Goal: Task Accomplishment & Management: Manage account settings

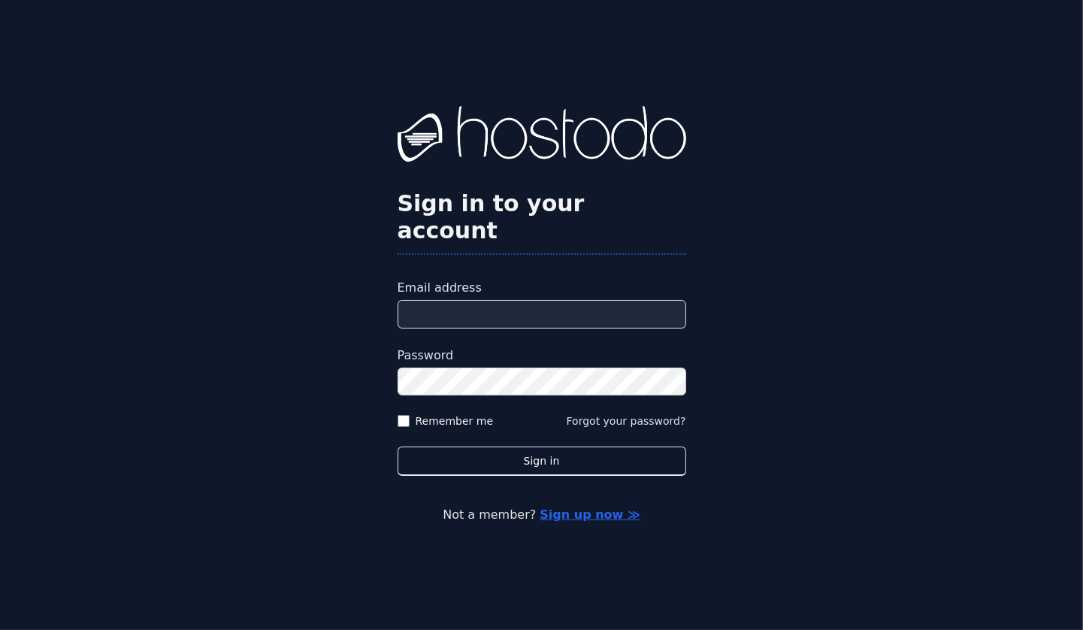
click at [528, 300] on input "Email address" at bounding box center [542, 314] width 289 height 29
type input "**********"
click at [398, 447] on button "Sign in" at bounding box center [542, 461] width 289 height 29
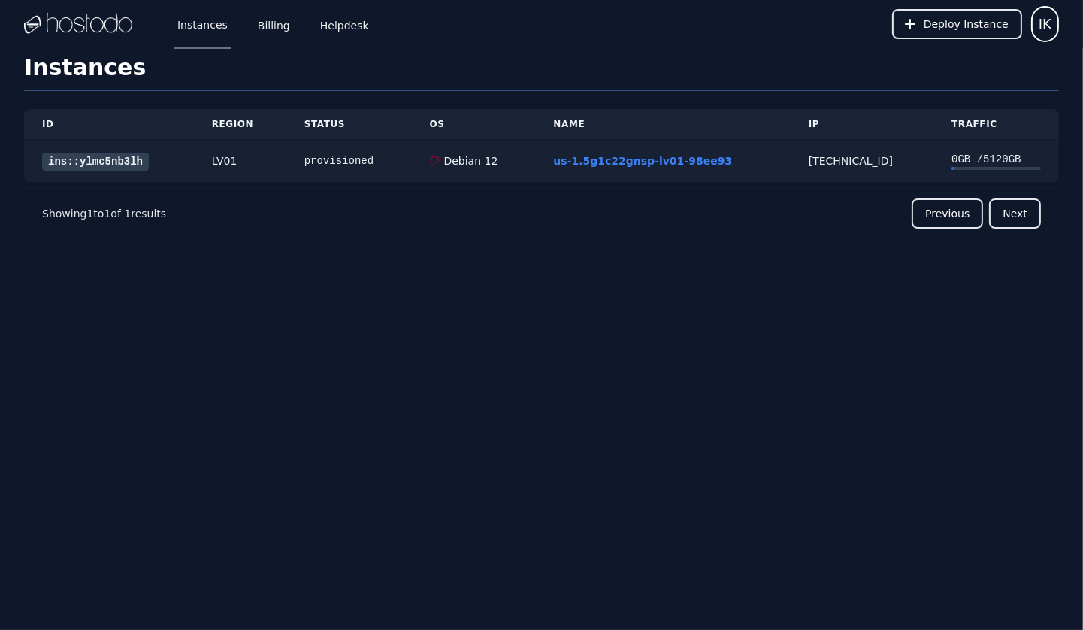
click at [139, 154] on link "ins::ylmc5nb3lh" at bounding box center [95, 162] width 107 height 18
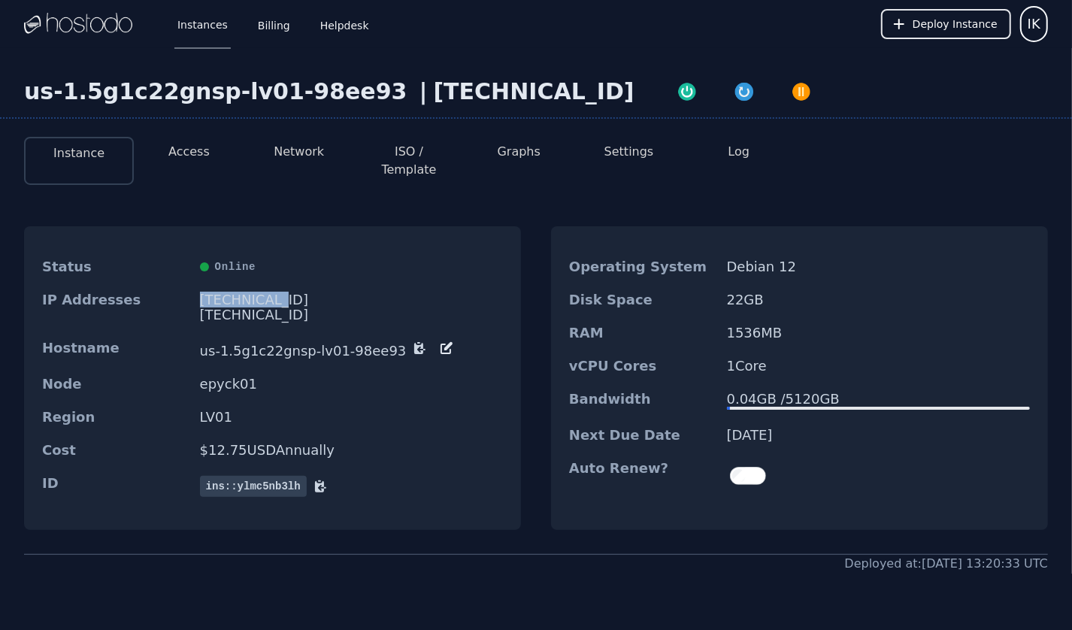
click at [224, 292] on div "[TECHNICAL_ID]" at bounding box center [351, 299] width 303 height 15
click at [244, 292] on div "66.187.4.31" at bounding box center [351, 299] width 303 height 15
click at [181, 159] on button "Access" at bounding box center [188, 152] width 41 height 18
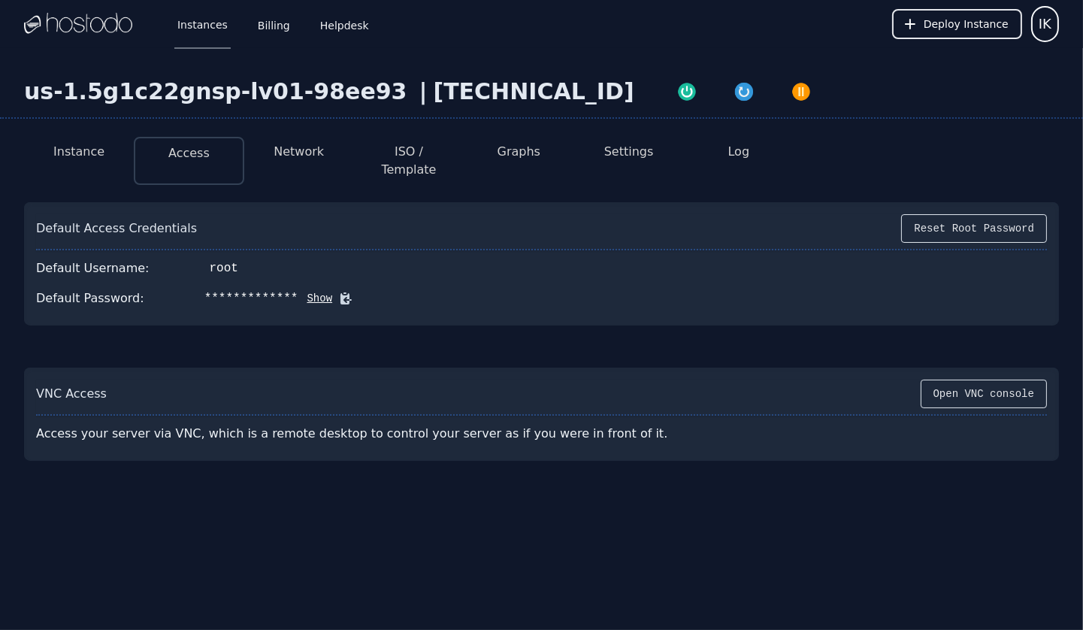
click at [272, 161] on li "Network" at bounding box center [299, 161] width 110 height 48
click at [289, 155] on button "Network" at bounding box center [299, 152] width 50 height 18
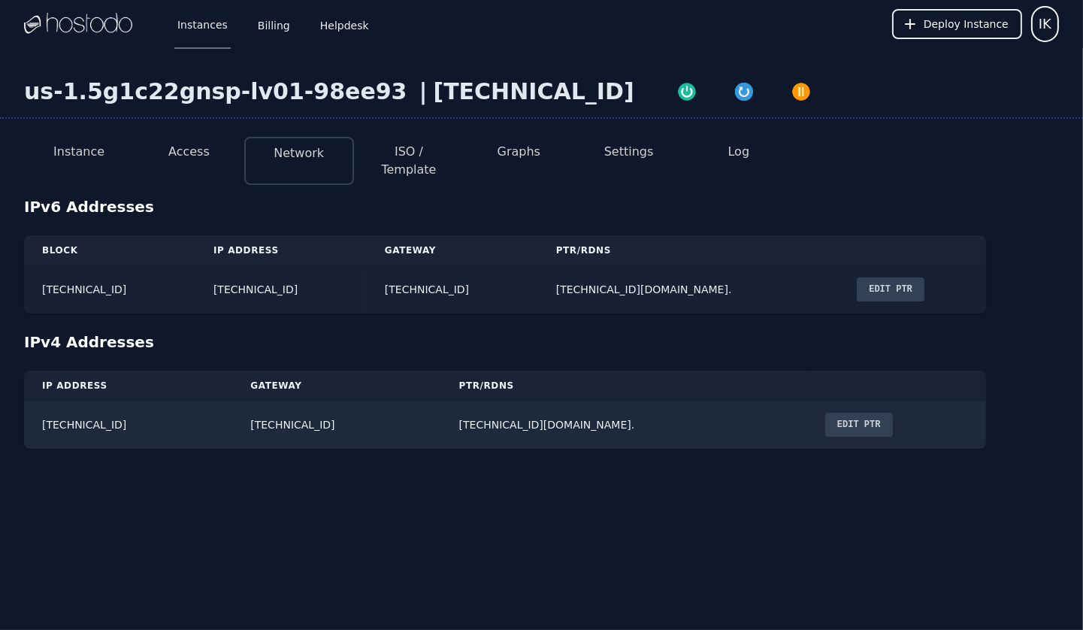
click at [319, 270] on td "2604:5040:11:114:f4c7:eb4c:1647:8236" at bounding box center [280, 289] width 171 height 48
click at [111, 267] on td "2604:5040:11:114::/64" at bounding box center [109, 289] width 171 height 48
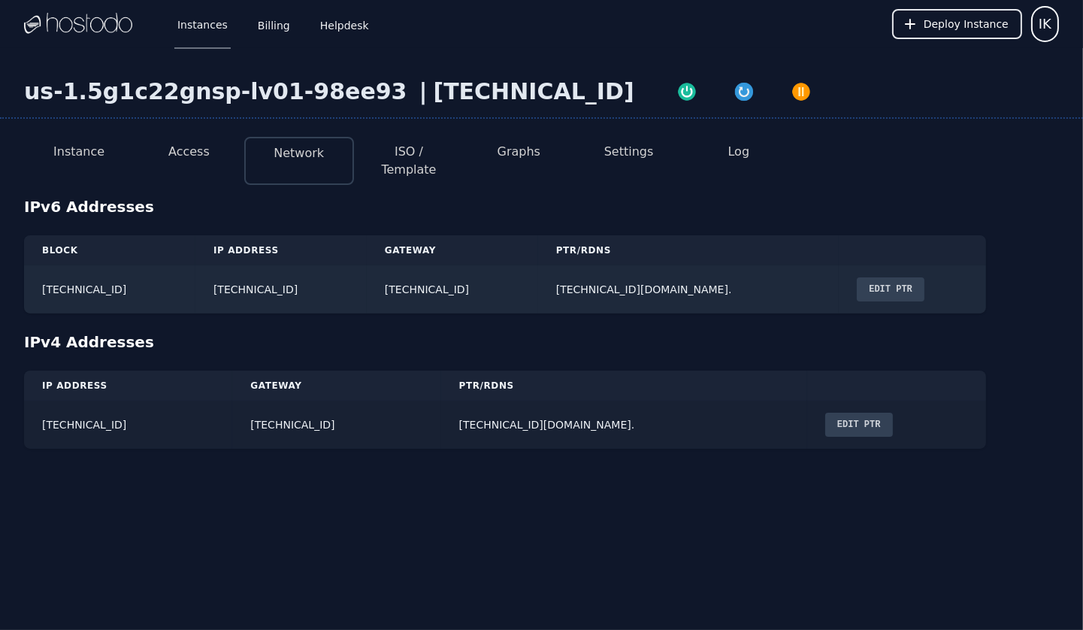
click at [87, 407] on td "66.187.4.31" at bounding box center [128, 425] width 208 height 48
copy td "66.187.4.31"
click at [94, 407] on td "66.187.4.31" at bounding box center [128, 425] width 208 height 48
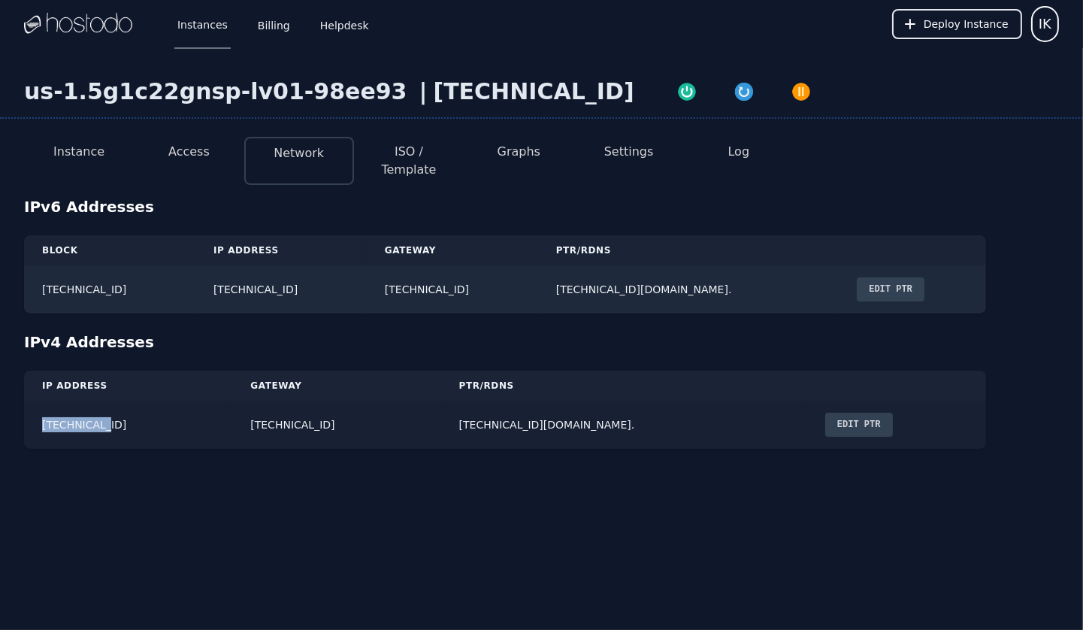
click at [94, 407] on td "66.187.4.31" at bounding box center [128, 425] width 208 height 48
click at [344, 283] on td "2604:5040:11:114:f4c7:eb4c:1647:8236" at bounding box center [280, 289] width 171 height 48
copy td "2604:5040:11:114:f4c7:eb4c:1647:8236"
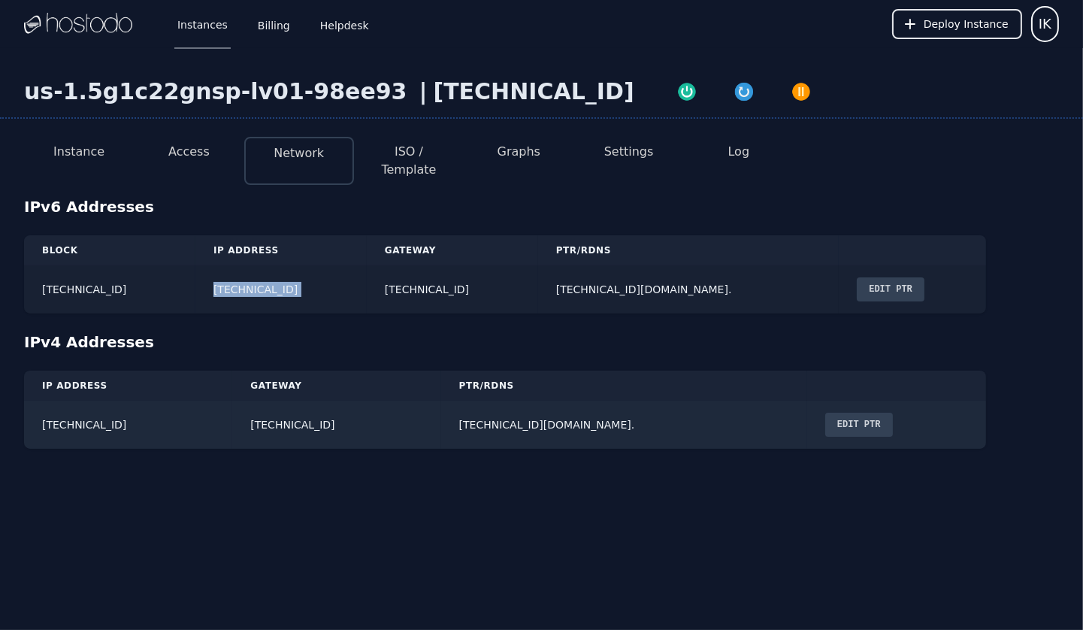
click at [367, 277] on td "2604:5040:11:114:f4c7:eb4c:1647:8236" at bounding box center [280, 289] width 171 height 48
copy td "2604:5040:11:114:f4c7:eb4c:1647:8236"
click at [537, 196] on div "IPv6 Addresses" at bounding box center [541, 206] width 1035 height 21
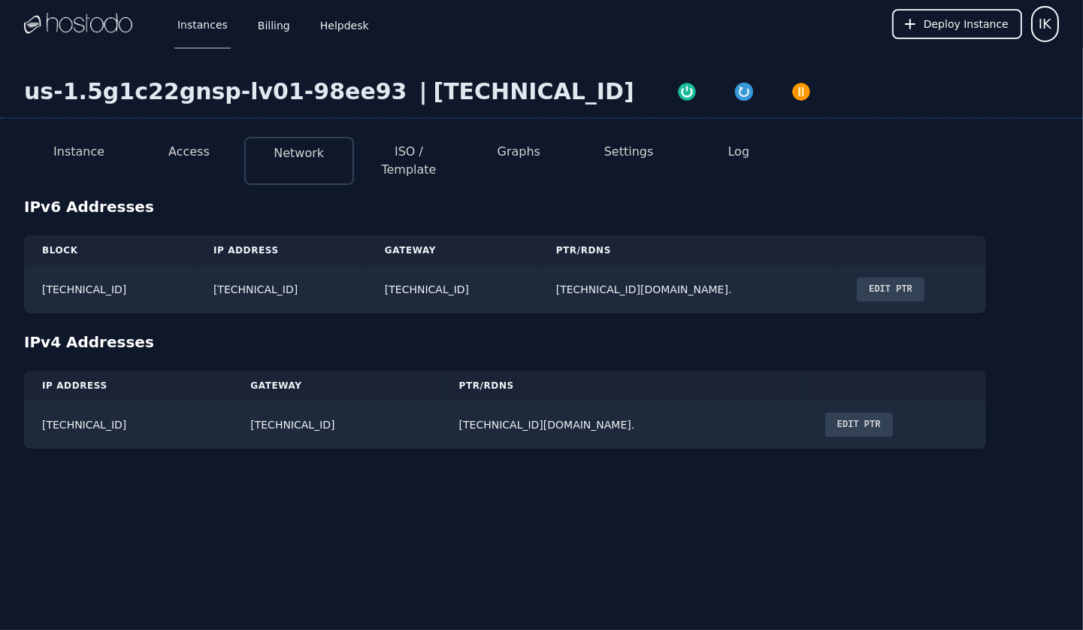
click at [45, 162] on li "Instance" at bounding box center [79, 161] width 110 height 48
click at [60, 154] on button "Instance" at bounding box center [78, 152] width 51 height 18
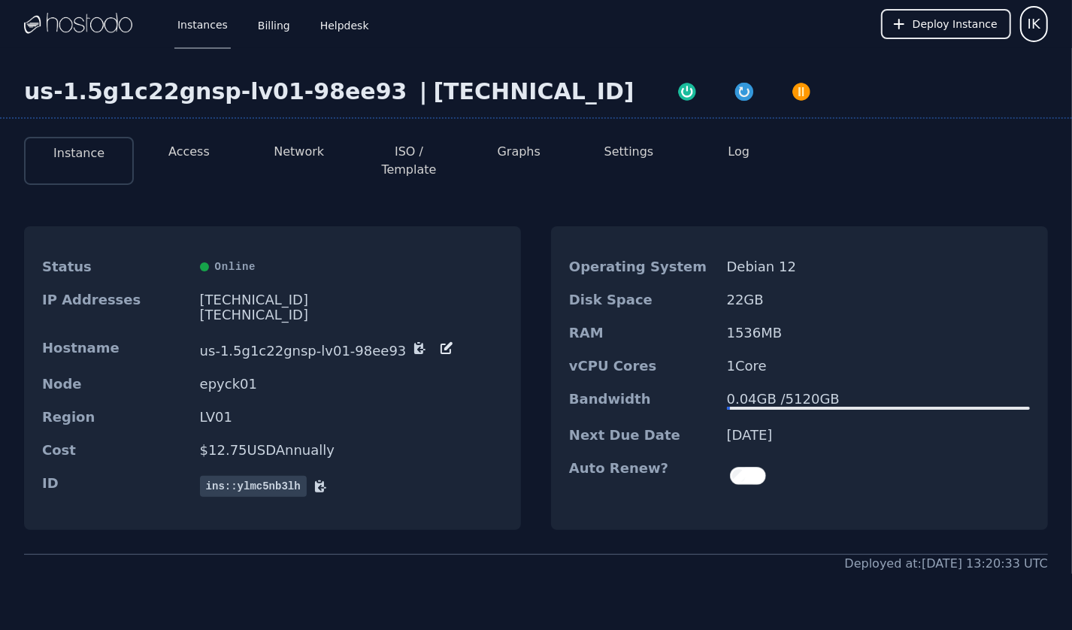
click at [434, 104] on div "66.187.4.31" at bounding box center [534, 91] width 201 height 27
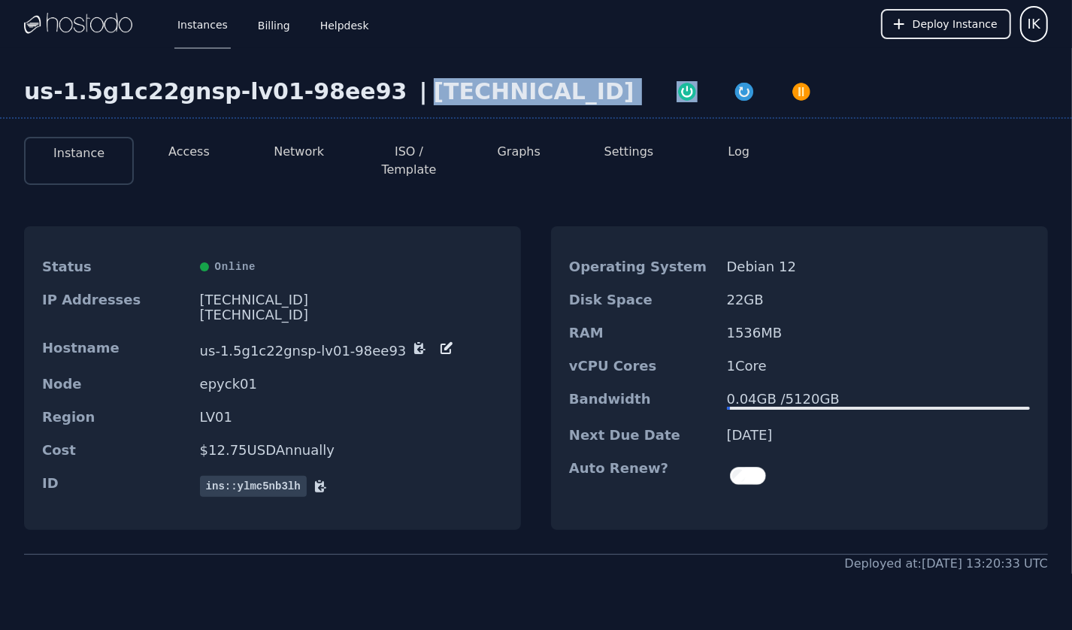
click at [434, 104] on div "66.187.4.31" at bounding box center [534, 91] width 201 height 27
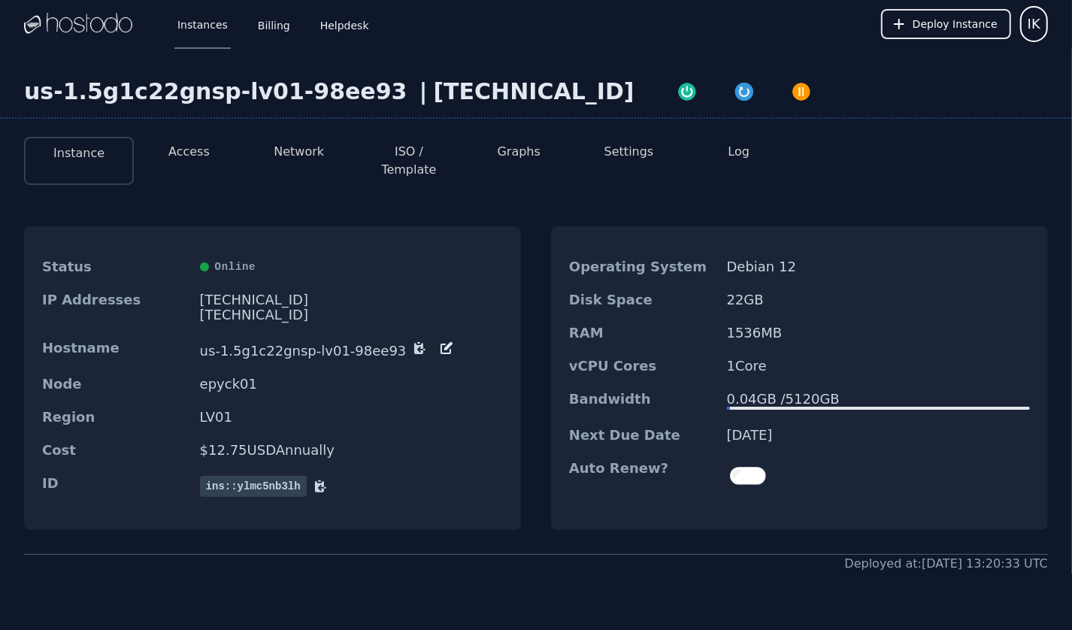
click at [256, 80] on div "us-1.5g1c22gnsp-lv01-98ee93" at bounding box center [218, 91] width 389 height 27
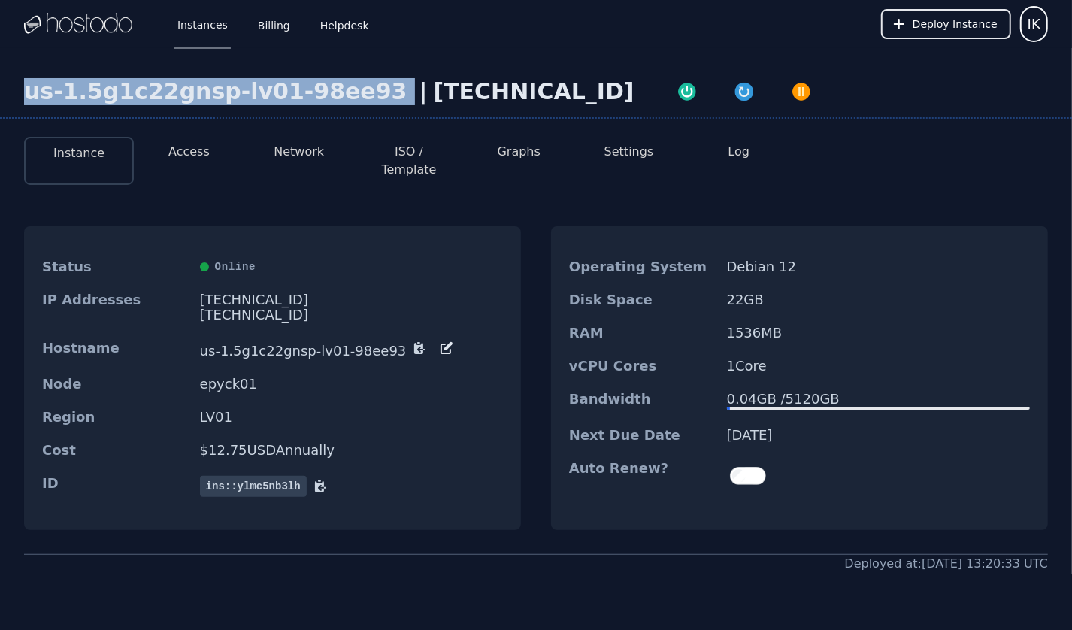
click at [256, 80] on div "us-1.5g1c22gnsp-lv01-98ee93" at bounding box center [218, 91] width 389 height 27
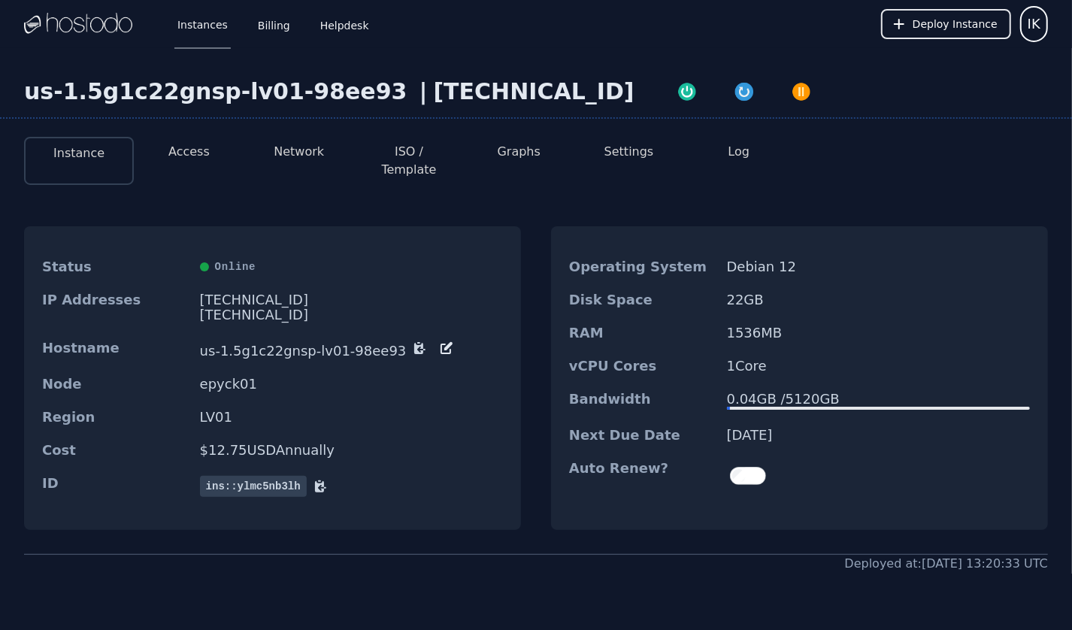
click at [434, 85] on div "66.187.4.31" at bounding box center [534, 91] width 201 height 27
click at [211, 152] on li "Access" at bounding box center [189, 161] width 110 height 48
click at [178, 165] on li "Access" at bounding box center [189, 161] width 110 height 48
click at [444, 158] on button "ISO / Template" at bounding box center [409, 161] width 86 height 36
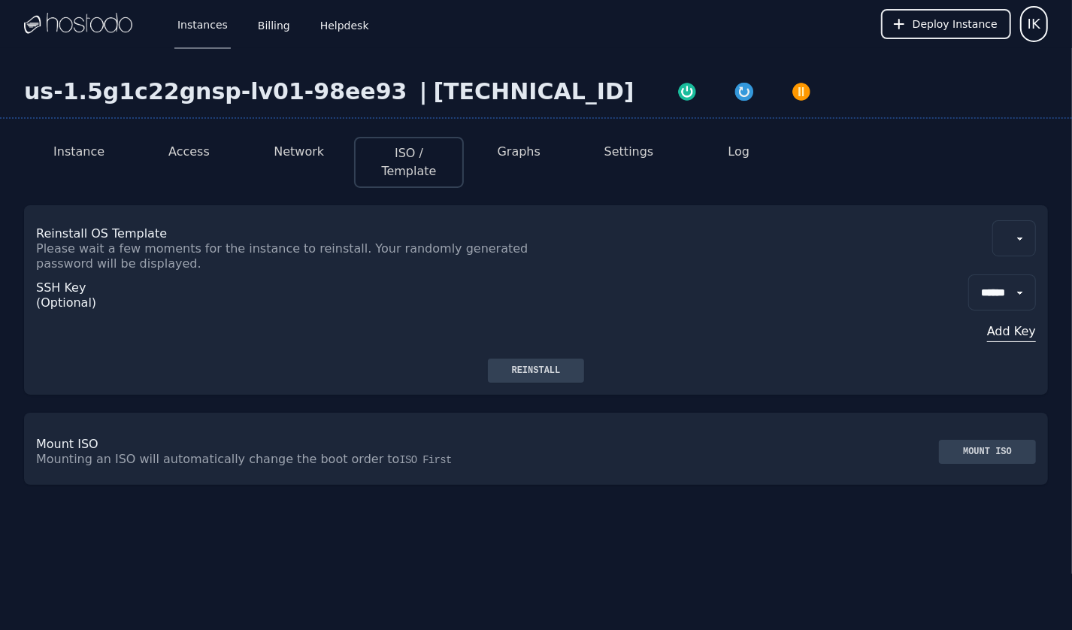
click at [408, 150] on button "ISO / Template" at bounding box center [409, 162] width 83 height 36
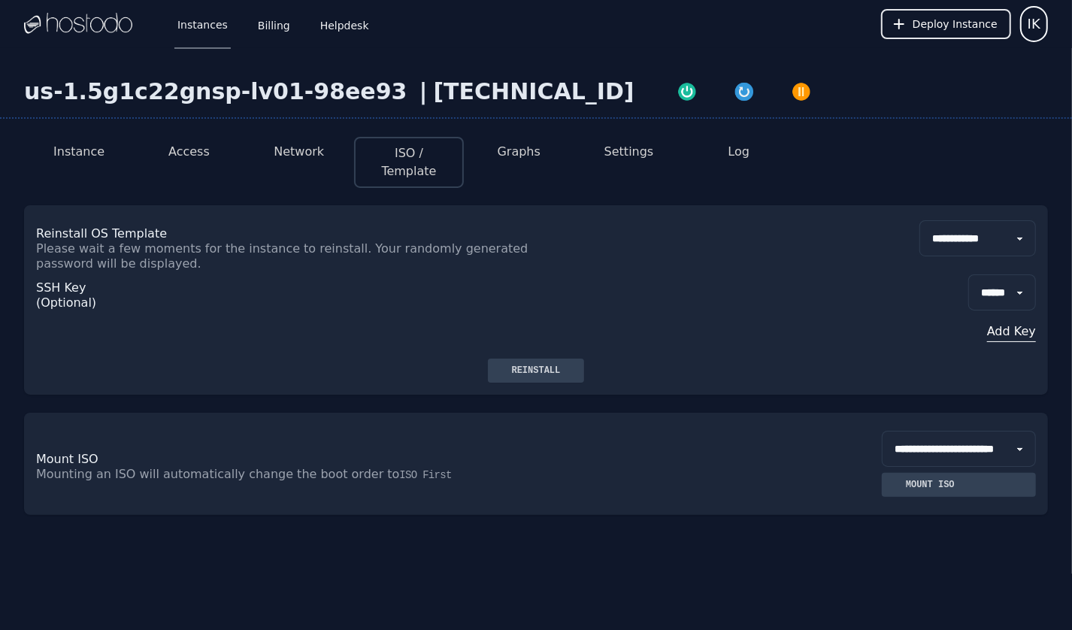
click at [977, 243] on select "**********" at bounding box center [977, 238] width 117 height 36
click at [361, 213] on div "**********" at bounding box center [536, 281] width 1024 height 153
click at [458, 50] on div "**********" at bounding box center [536, 356] width 1072 height 617
click at [442, 88] on div "66.187.4.31" at bounding box center [534, 91] width 201 height 27
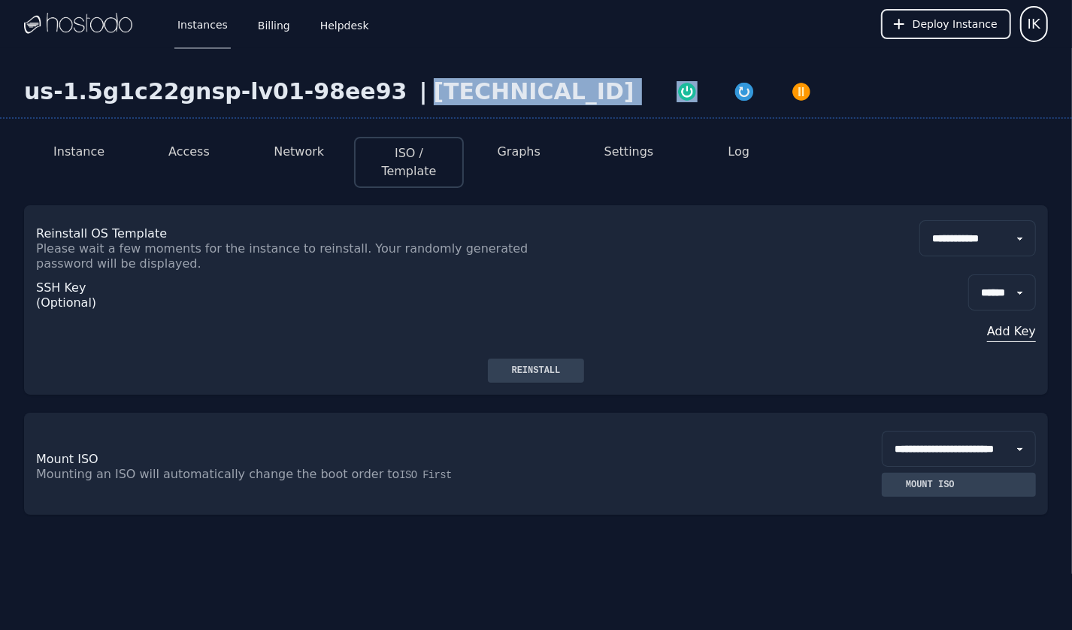
click at [442, 88] on div "66.187.4.31" at bounding box center [534, 91] width 201 height 27
click at [434, 91] on div "66.187.4.31" at bounding box center [534, 91] width 201 height 27
click at [1034, 21] on span "IK" at bounding box center [1034, 24] width 13 height 21
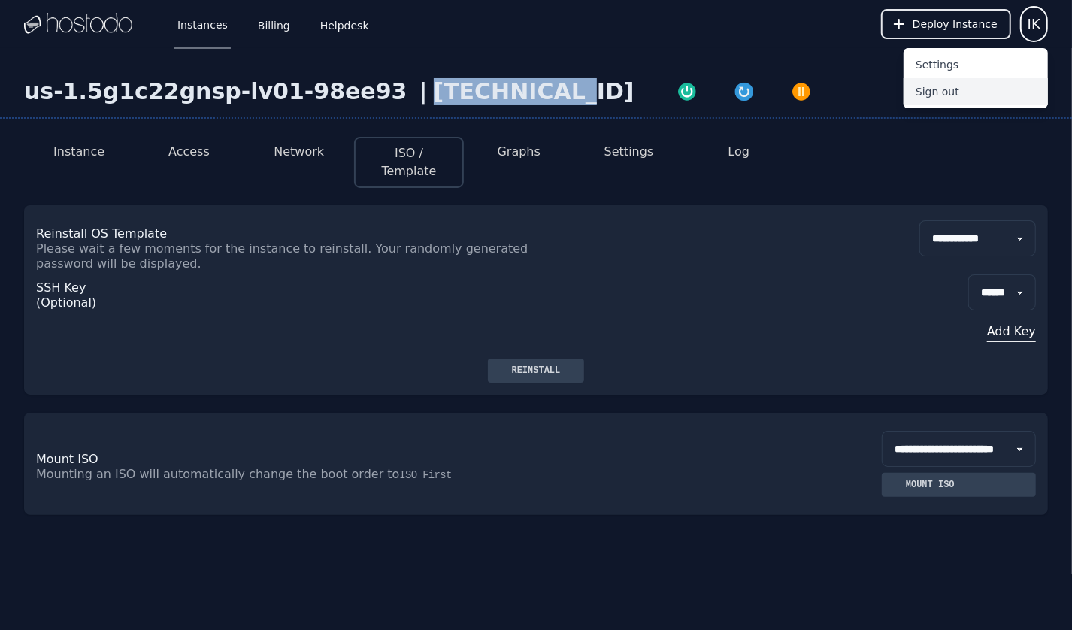
click at [979, 89] on button "Sign out" at bounding box center [976, 91] width 144 height 27
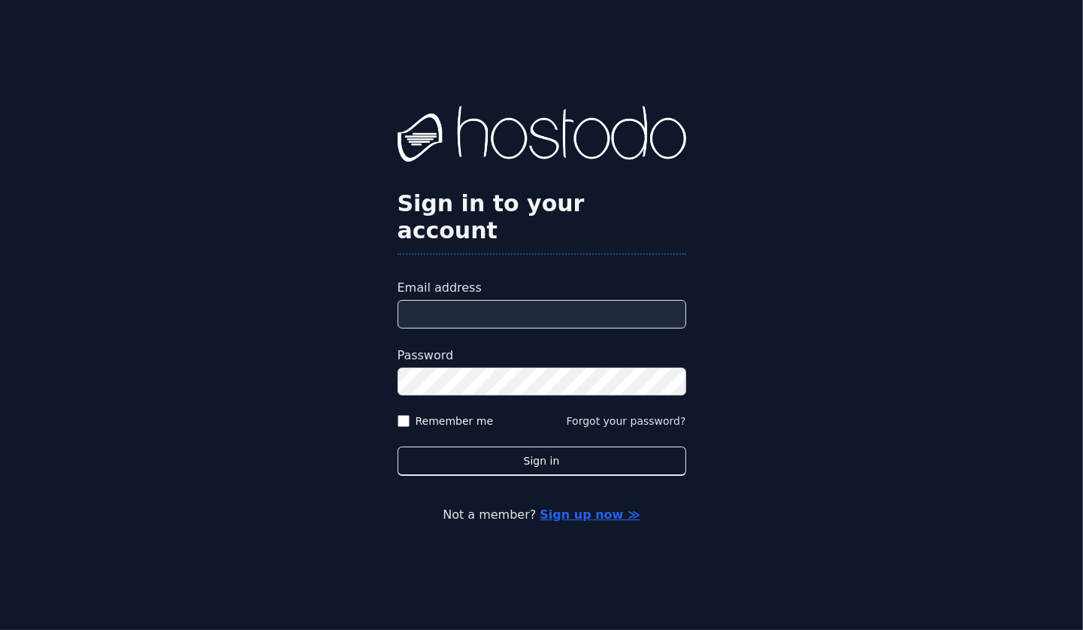
click at [476, 300] on input "Email address" at bounding box center [542, 314] width 289 height 29
click at [459, 311] on input "Email address" at bounding box center [542, 314] width 289 height 29
type input "**********"
click at [398, 447] on button "Sign in" at bounding box center [542, 461] width 289 height 29
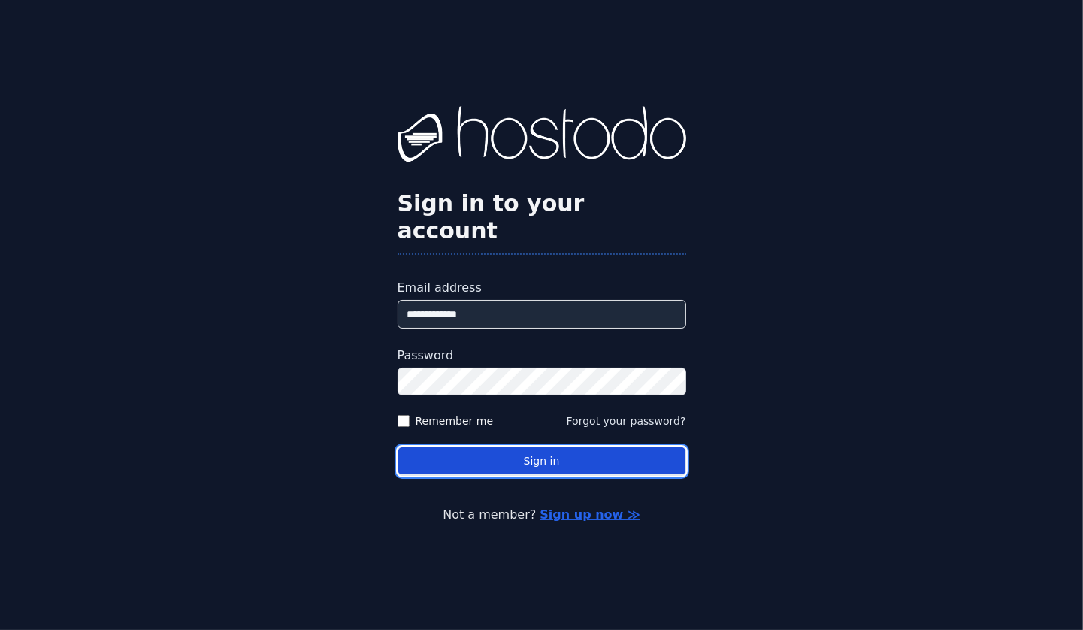
click at [473, 447] on button "Sign in" at bounding box center [542, 461] width 289 height 29
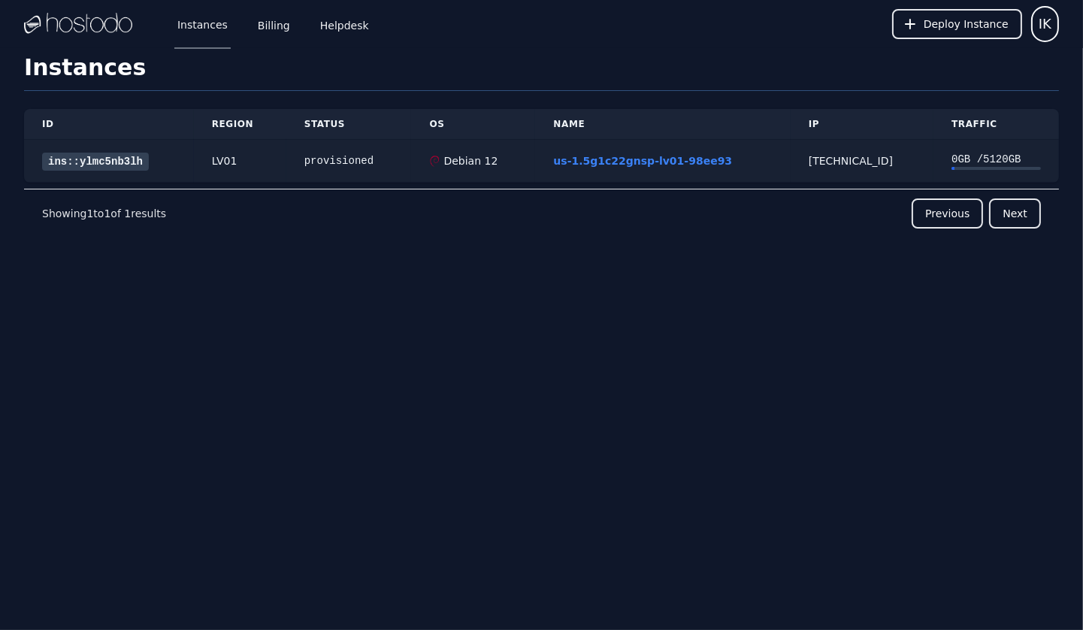
click at [75, 163] on link "ins::ylmc5nb3lh" at bounding box center [95, 162] width 107 height 18
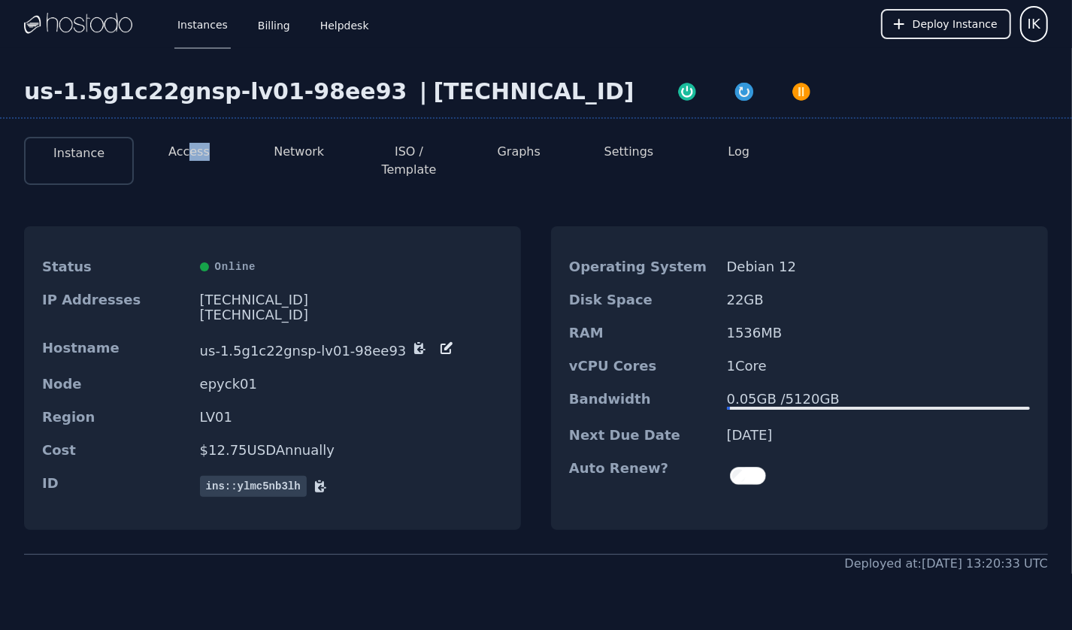
drag, startPoint x: 184, startPoint y: 161, endPoint x: 188, endPoint y: 153, distance: 9.1
click at [188, 153] on li "Access" at bounding box center [189, 161] width 110 height 48
click at [695, 624] on div "us-1.5g1c22gnsp-lv01-98ee93 | 66.187.4.31 Instance Access Network ISO / Templat…" at bounding box center [536, 385] width 1072 height 675
click at [628, 462] on dt "Auto Renew?" at bounding box center [642, 476] width 146 height 30
click at [955, 16] on button "Deploy Instance" at bounding box center [946, 24] width 130 height 30
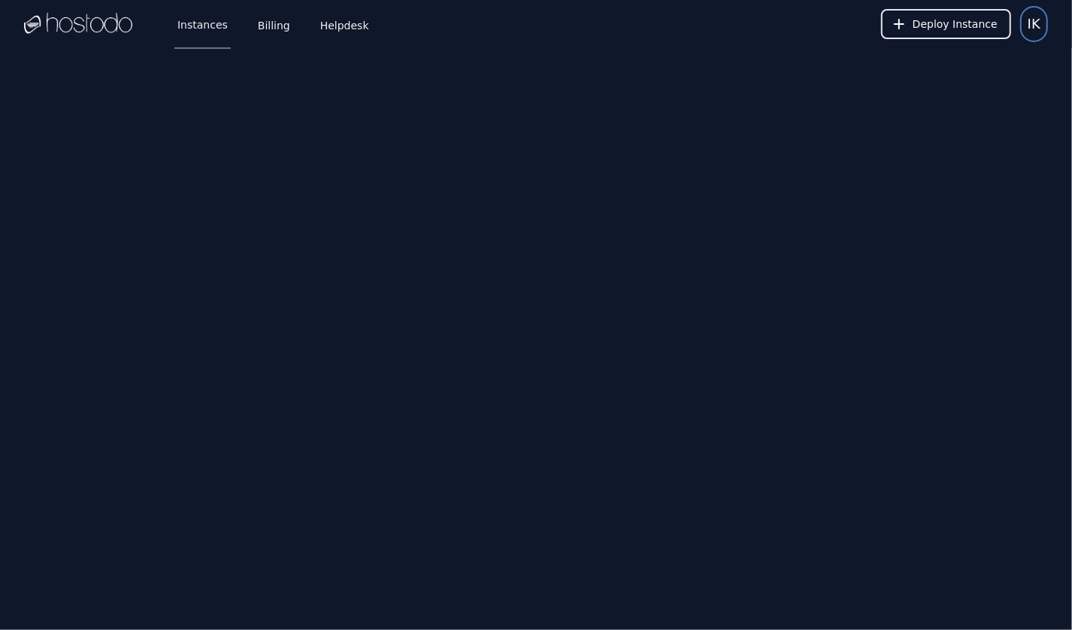
click at [1049, 21] on div "Instances Billing Helpdesk Deploy Instance IK" at bounding box center [536, 24] width 1072 height 48
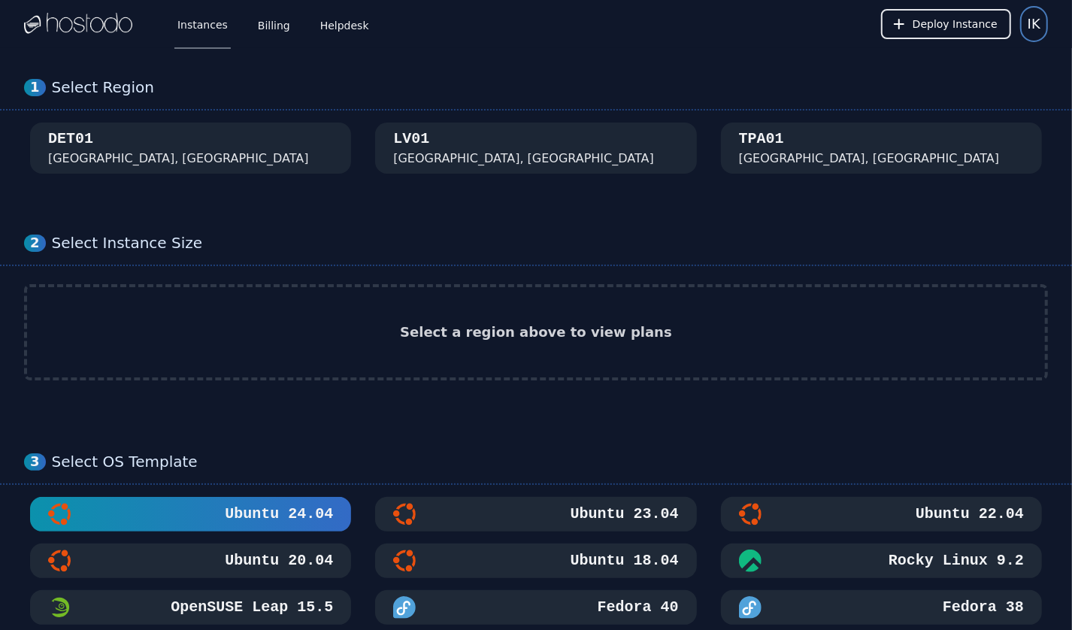
click at [1038, 26] on span "IK" at bounding box center [1034, 24] width 13 height 21
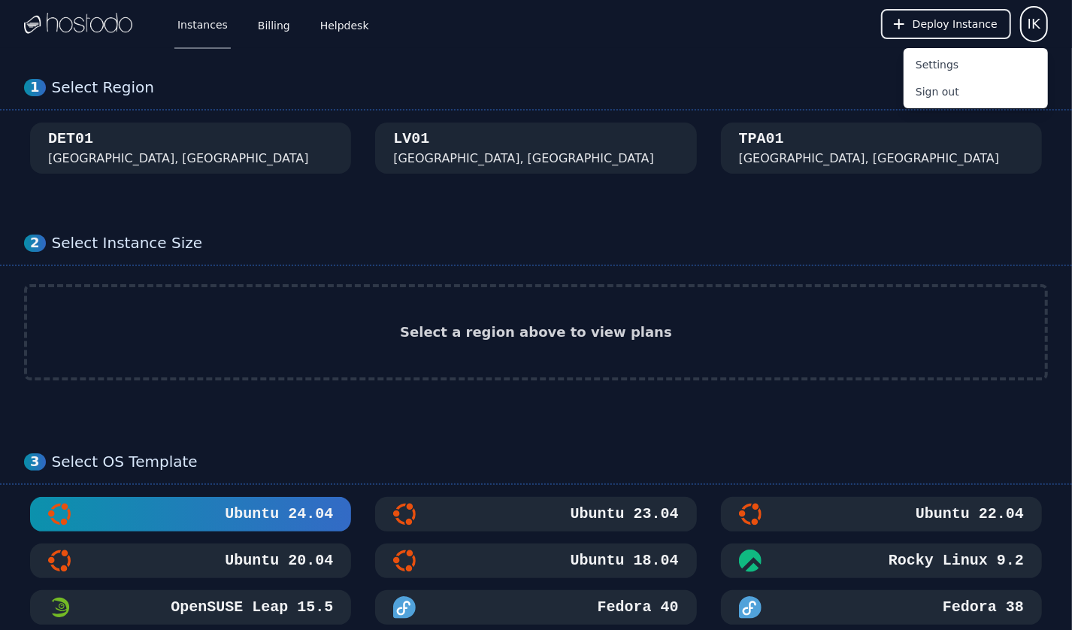
drag, startPoint x: 485, startPoint y: 243, endPoint x: 492, endPoint y: 231, distance: 13.8
click at [486, 241] on div "Select Instance Size" at bounding box center [550, 243] width 996 height 19
click at [251, 135] on div "DET01 Detroit, MI" at bounding box center [190, 148] width 285 height 39
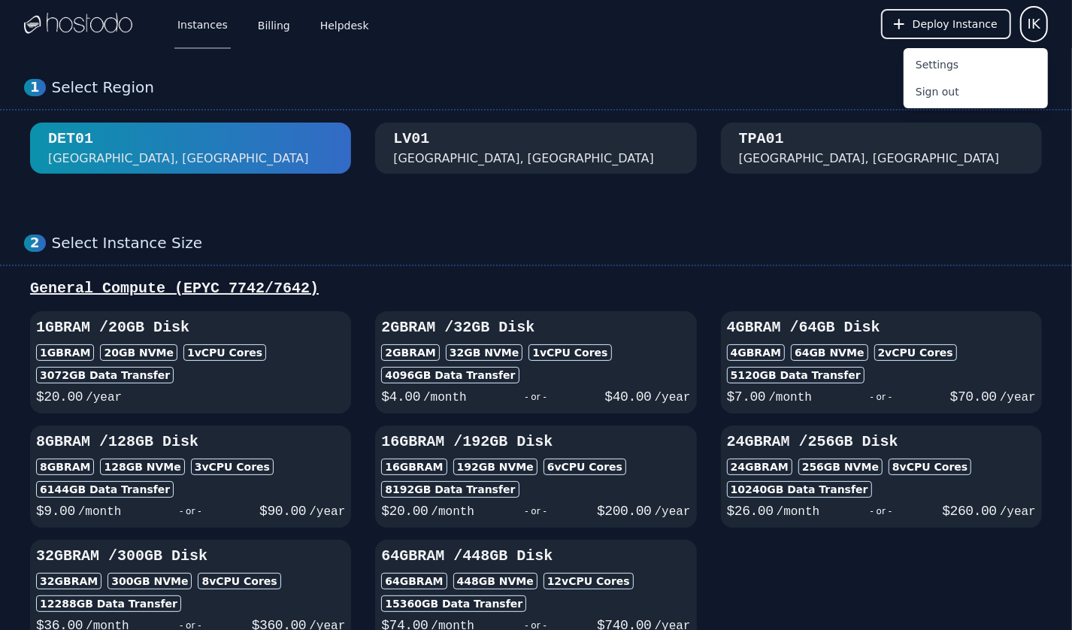
click at [508, 134] on div "LV01 Las Vegas, NV" at bounding box center [535, 148] width 285 height 39
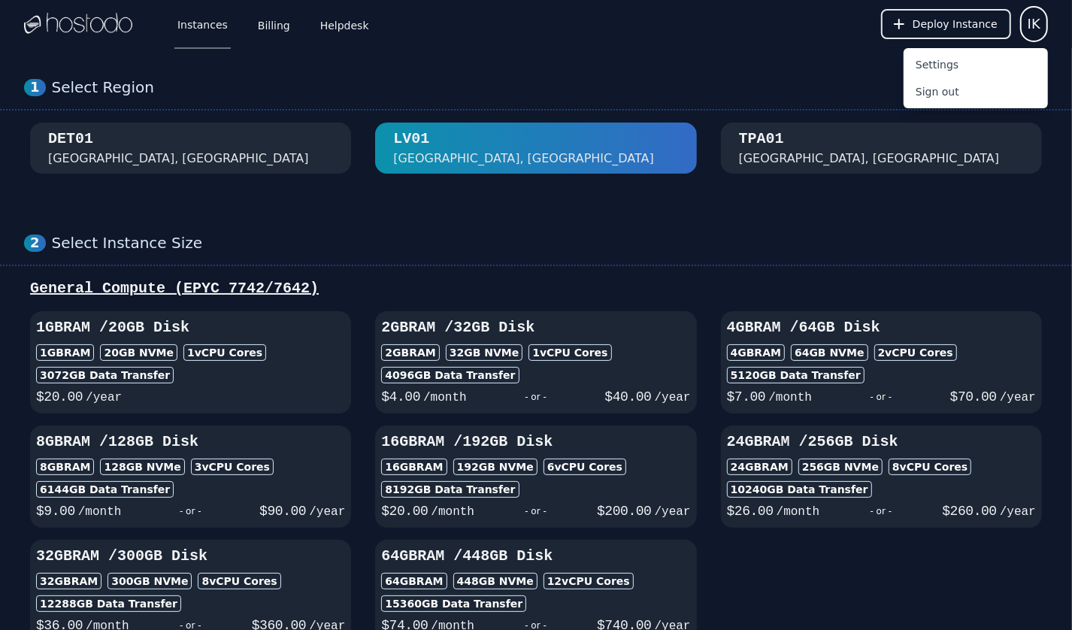
drag, startPoint x: 755, startPoint y: 147, endPoint x: 756, endPoint y: 135, distance: 11.3
click at [755, 147] on div "TPA01" at bounding box center [761, 139] width 45 height 21
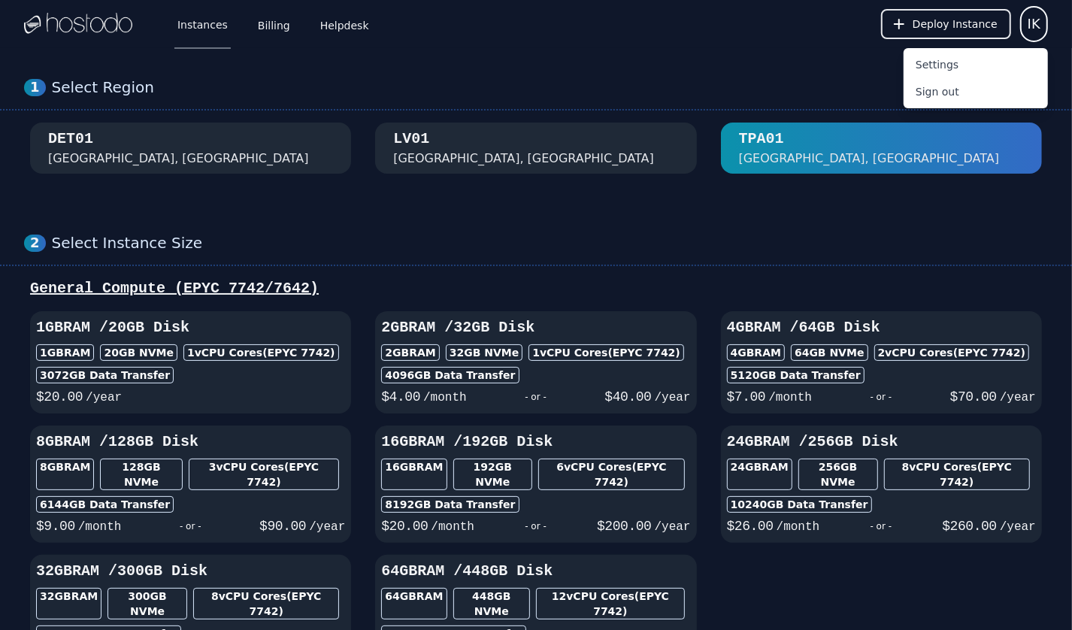
click at [603, 139] on div "LV01 Las Vegas, NV" at bounding box center [535, 148] width 285 height 39
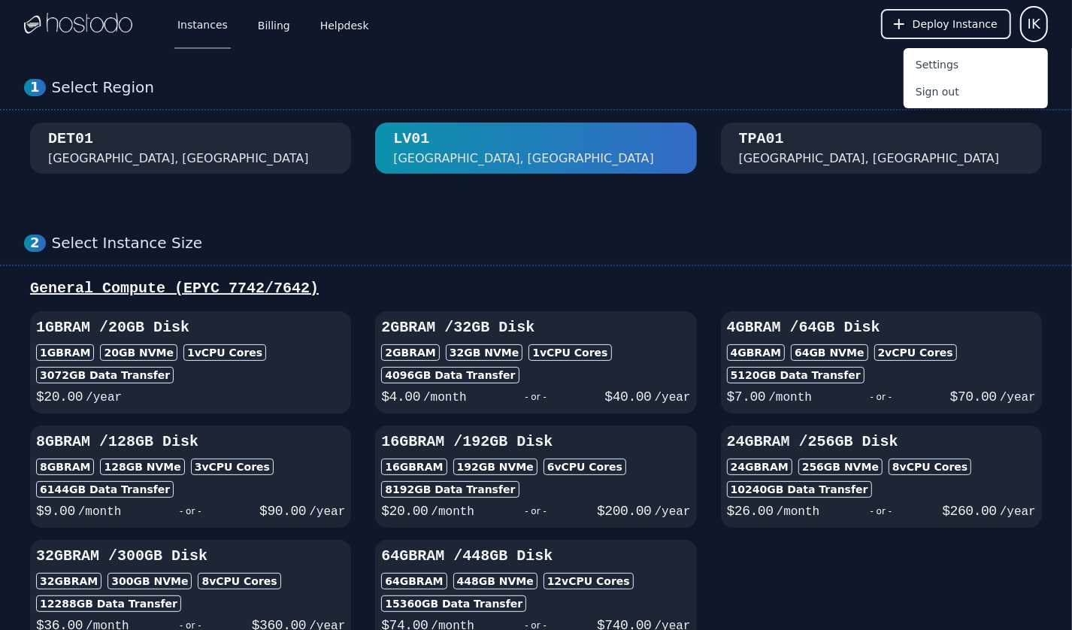
drag, startPoint x: 334, startPoint y: 144, endPoint x: 338, endPoint y: 133, distance: 11.9
click at [332, 146] on div "DET01 Detroit, MI" at bounding box center [190, 148] width 321 height 39
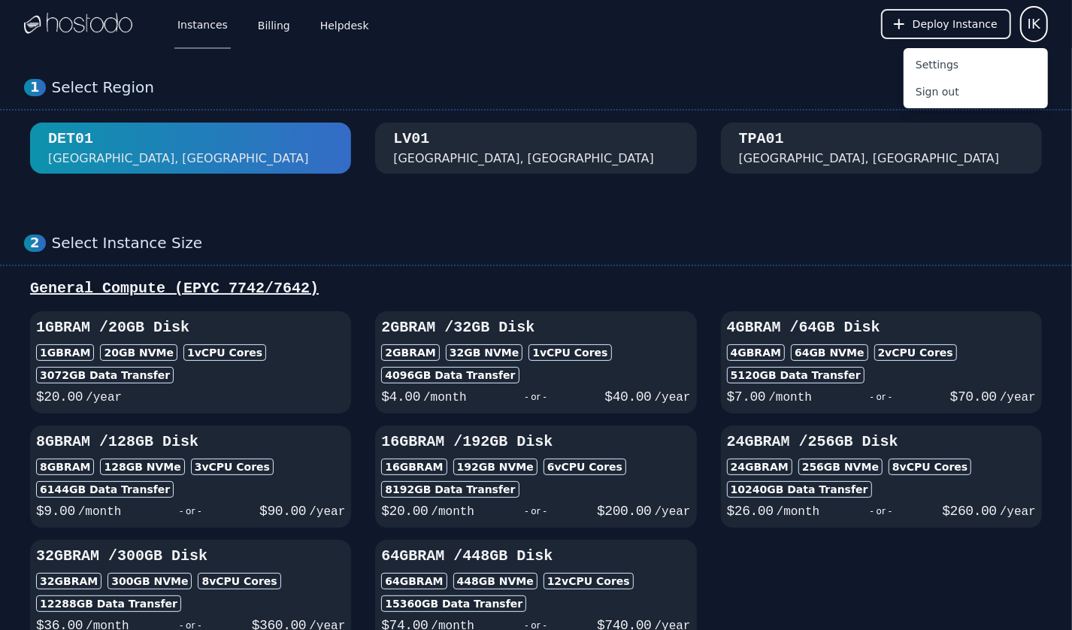
drag, startPoint x: 268, startPoint y: 110, endPoint x: 267, endPoint y: 129, distance: 18.9
click at [266, 120] on div "1 Select Region DET01 Detroit, MI LV01 Las Vegas, NV TPA01 Tampa, FL" at bounding box center [536, 126] width 1072 height 156
click at [889, 107] on div "1 Select Region DET01 Detroit, MI LV01 Las Vegas, NV TPA01 Tampa, FL" at bounding box center [536, 126] width 1072 height 156
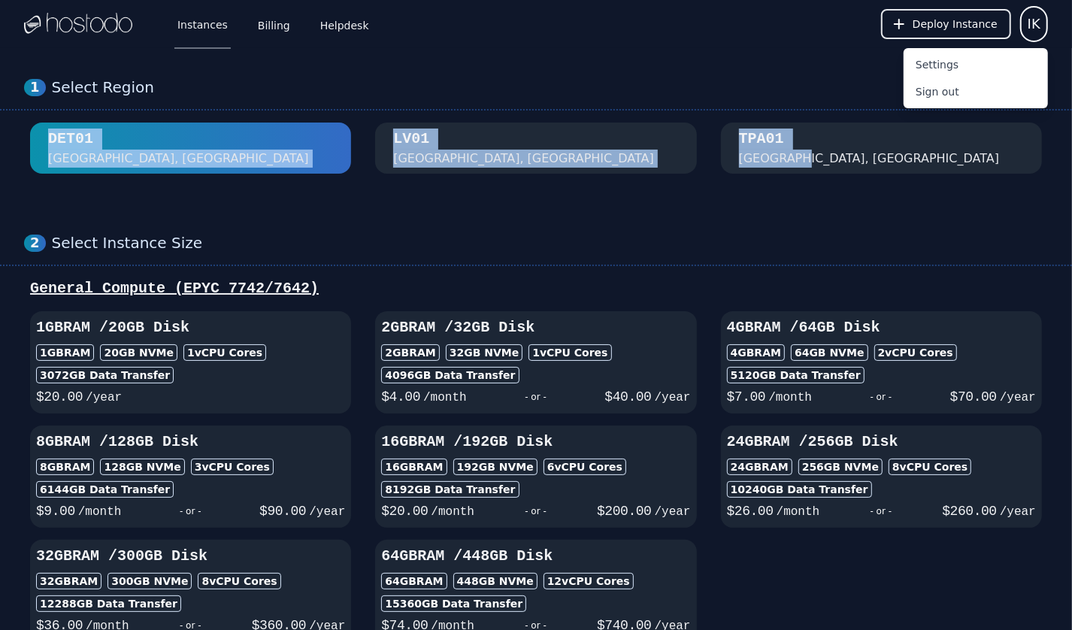
click at [872, 138] on div "TPA01 Tampa, FL" at bounding box center [881, 148] width 285 height 39
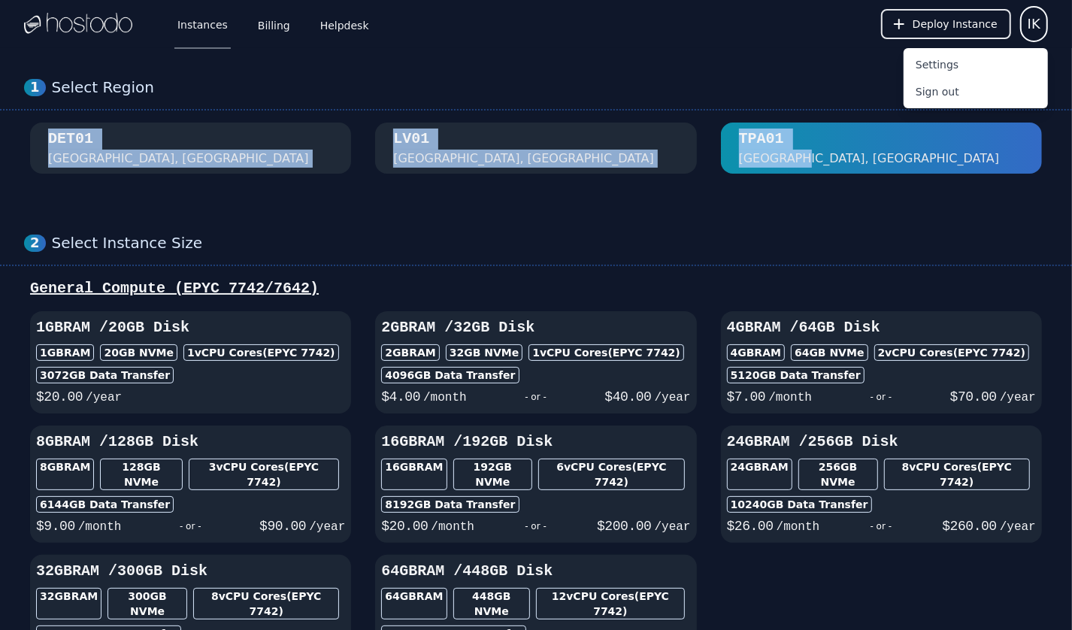
click at [600, 182] on div "1 Select Region DET01 Detroit, MI LV01 Las Vegas, NV TPA01 Tampa, FL" at bounding box center [536, 126] width 1072 height 156
click at [605, 163] on div "LV01 Las Vegas, NV" at bounding box center [535, 148] width 285 height 39
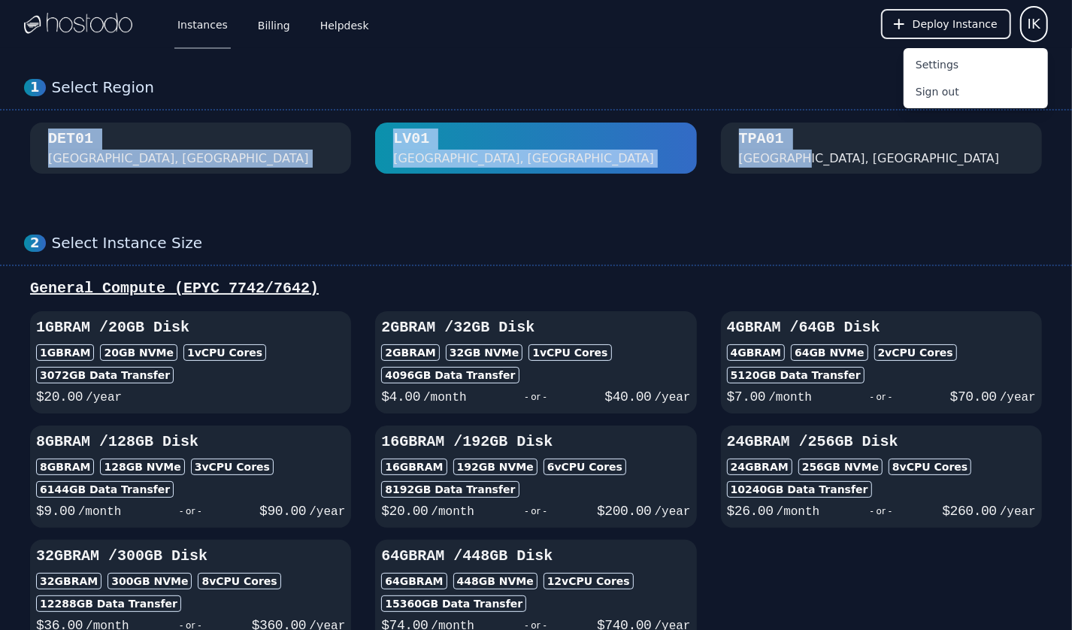
click at [266, 161] on div "DET01 Detroit, MI" at bounding box center [190, 148] width 285 height 39
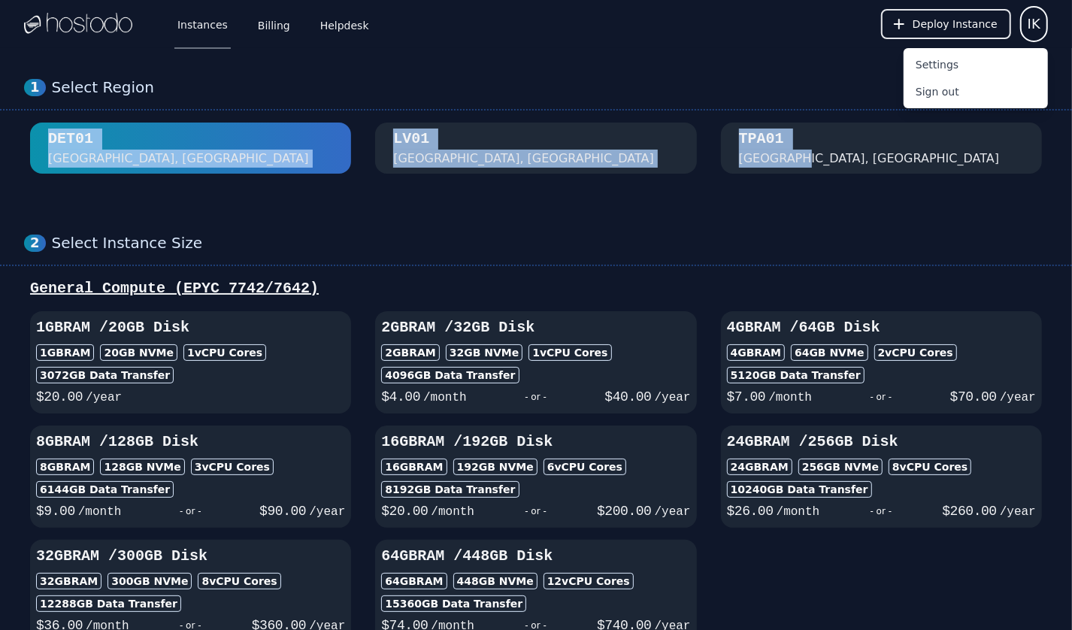
click at [589, 179] on div "1 Select Region DET01 Detroit, MI LV01 Las Vegas, NV TPA01 Tampa, FL" at bounding box center [536, 126] width 1072 height 156
click at [698, 177] on div "1 Select Region DET01 Detroit, MI LV01 Las Vegas, NV TPA01 Tampa, FL" at bounding box center [536, 126] width 1072 height 156
click at [763, 89] on div "Select Region" at bounding box center [550, 87] width 996 height 19
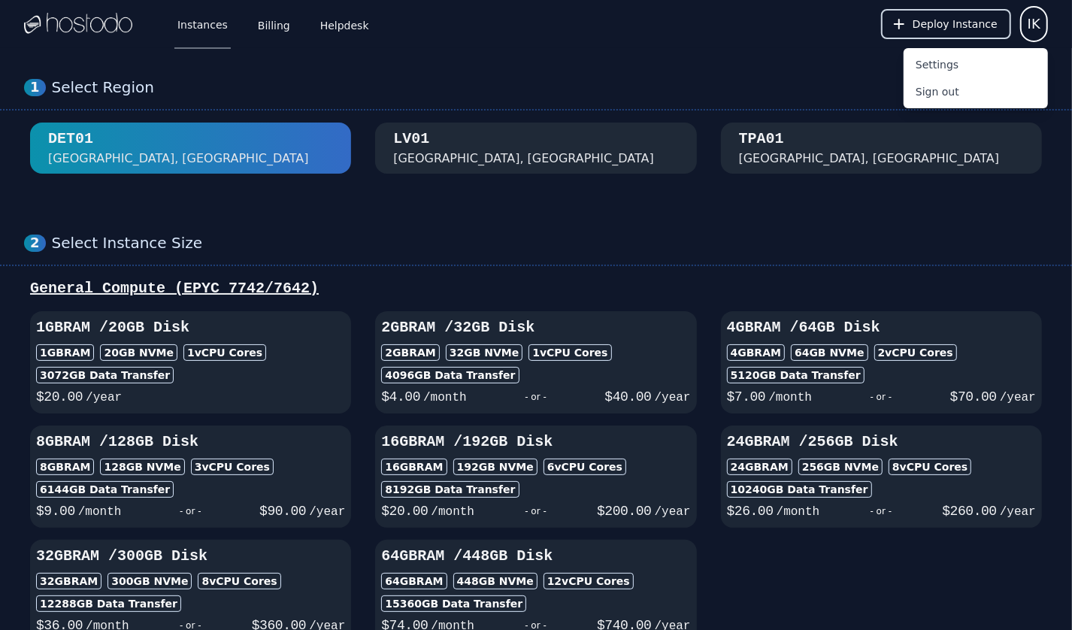
click at [989, 31] on span "Deploy Instance" at bounding box center [955, 24] width 85 height 15
click at [1039, 24] on span "IK" at bounding box center [1034, 24] width 13 height 21
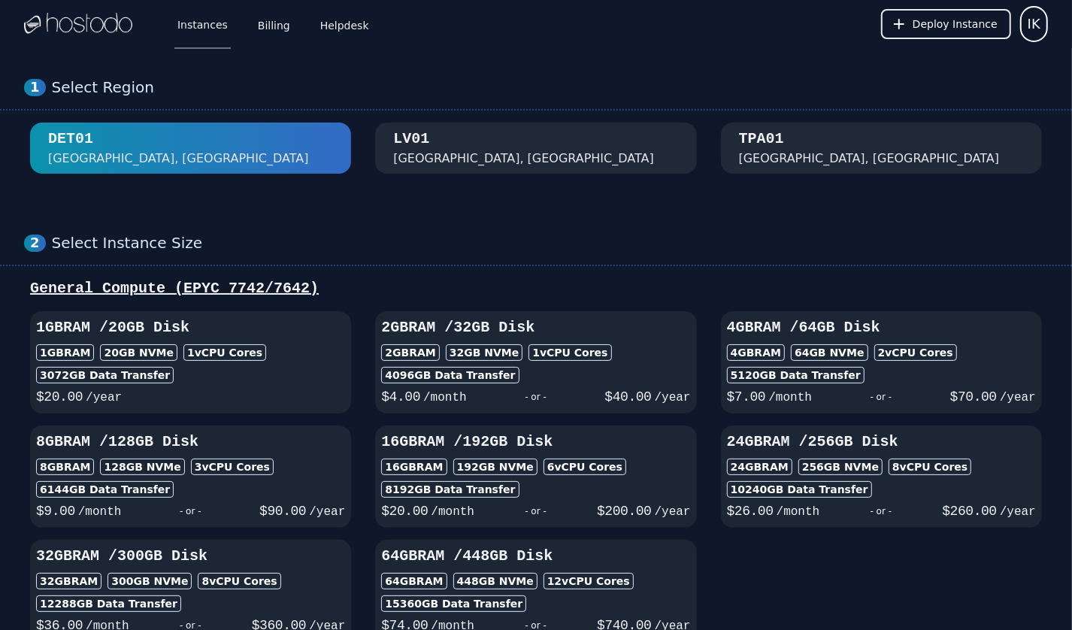
click at [478, 122] on div "1 Select Region DET01 Detroit, MI LV01 Las Vegas, NV TPA01 Tampa, FL" at bounding box center [536, 126] width 1072 height 156
click at [483, 129] on div "LV01 Las Vegas, NV" at bounding box center [535, 148] width 285 height 39
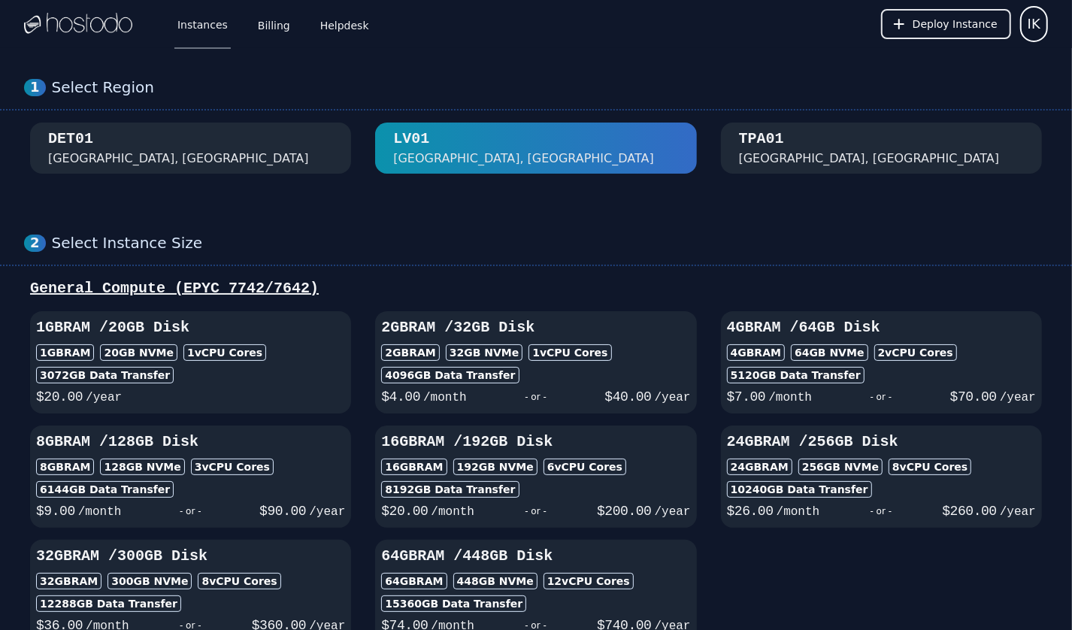
click at [828, 148] on div "TPA01 Tampa, FL" at bounding box center [881, 148] width 285 height 39
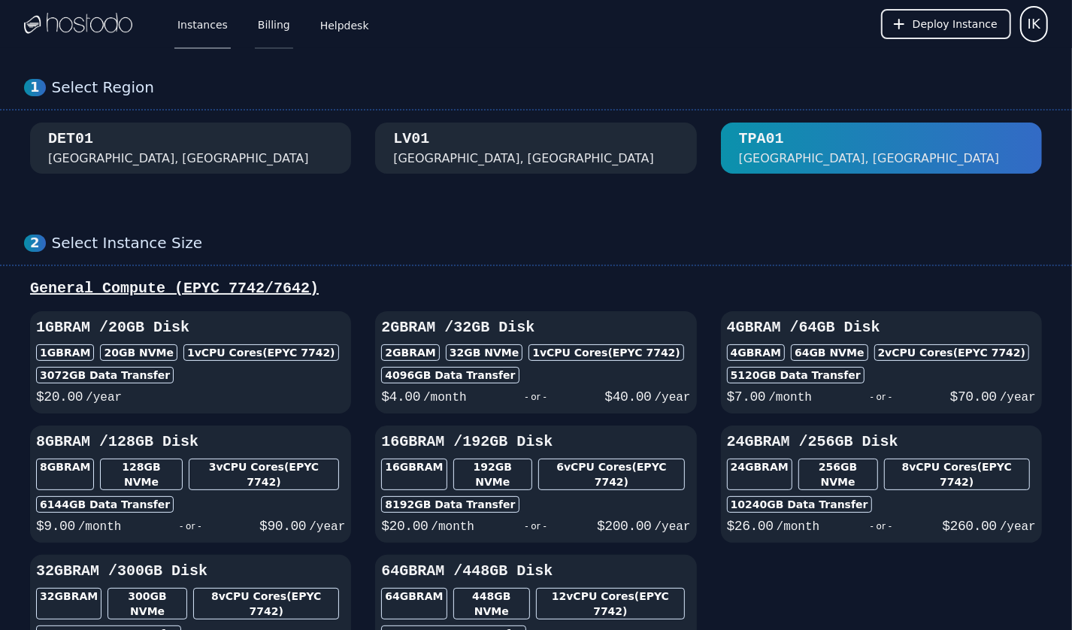
click at [259, 32] on link "Billing" at bounding box center [274, 24] width 38 height 50
click at [347, 27] on link "Helpdesk" at bounding box center [344, 24] width 55 height 50
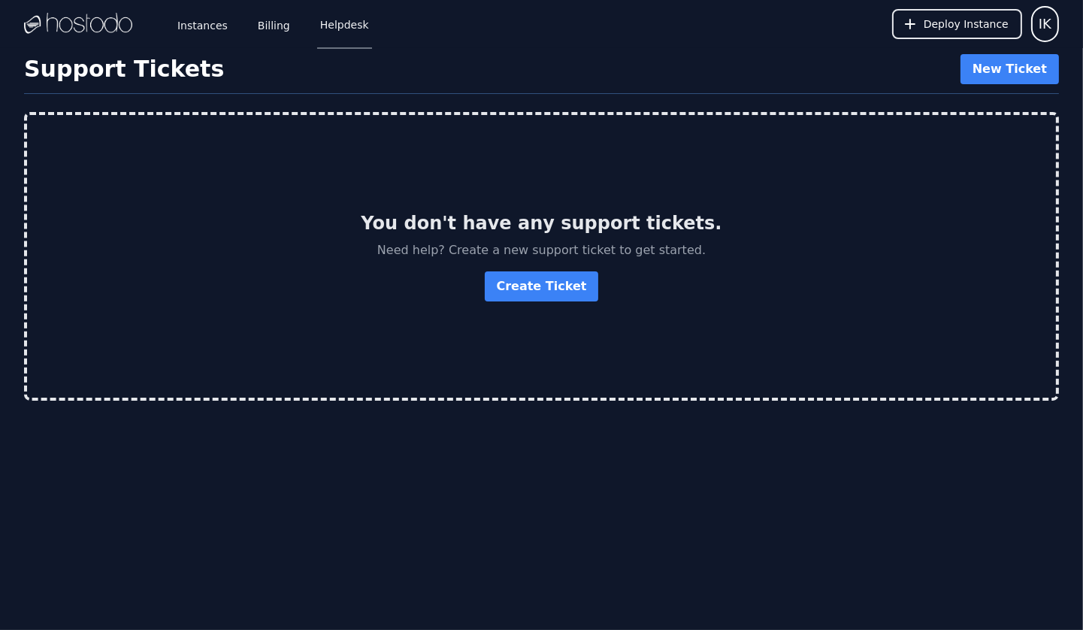
click at [109, 13] on img at bounding box center [78, 24] width 108 height 23
click at [111, 16] on img at bounding box center [78, 24] width 108 height 23
click at [111, 25] on img at bounding box center [78, 24] width 108 height 23
